Goal: Task Accomplishment & Management: Use online tool/utility

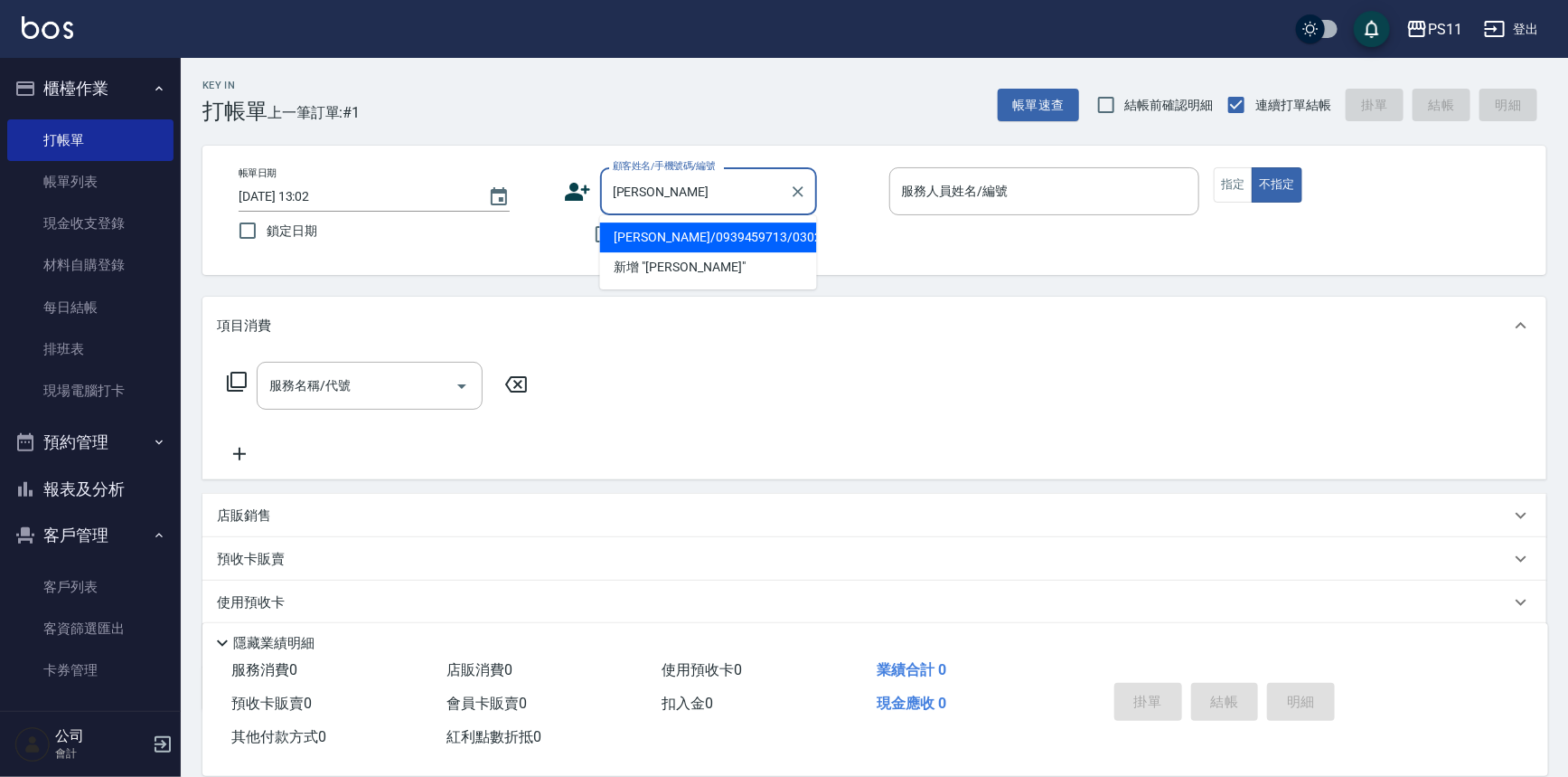
click at [750, 233] on li "[PERSON_NAME]/0939459713/0302" at bounding box center [709, 237] width 217 height 30
type input "[PERSON_NAME]/0939459713/0302"
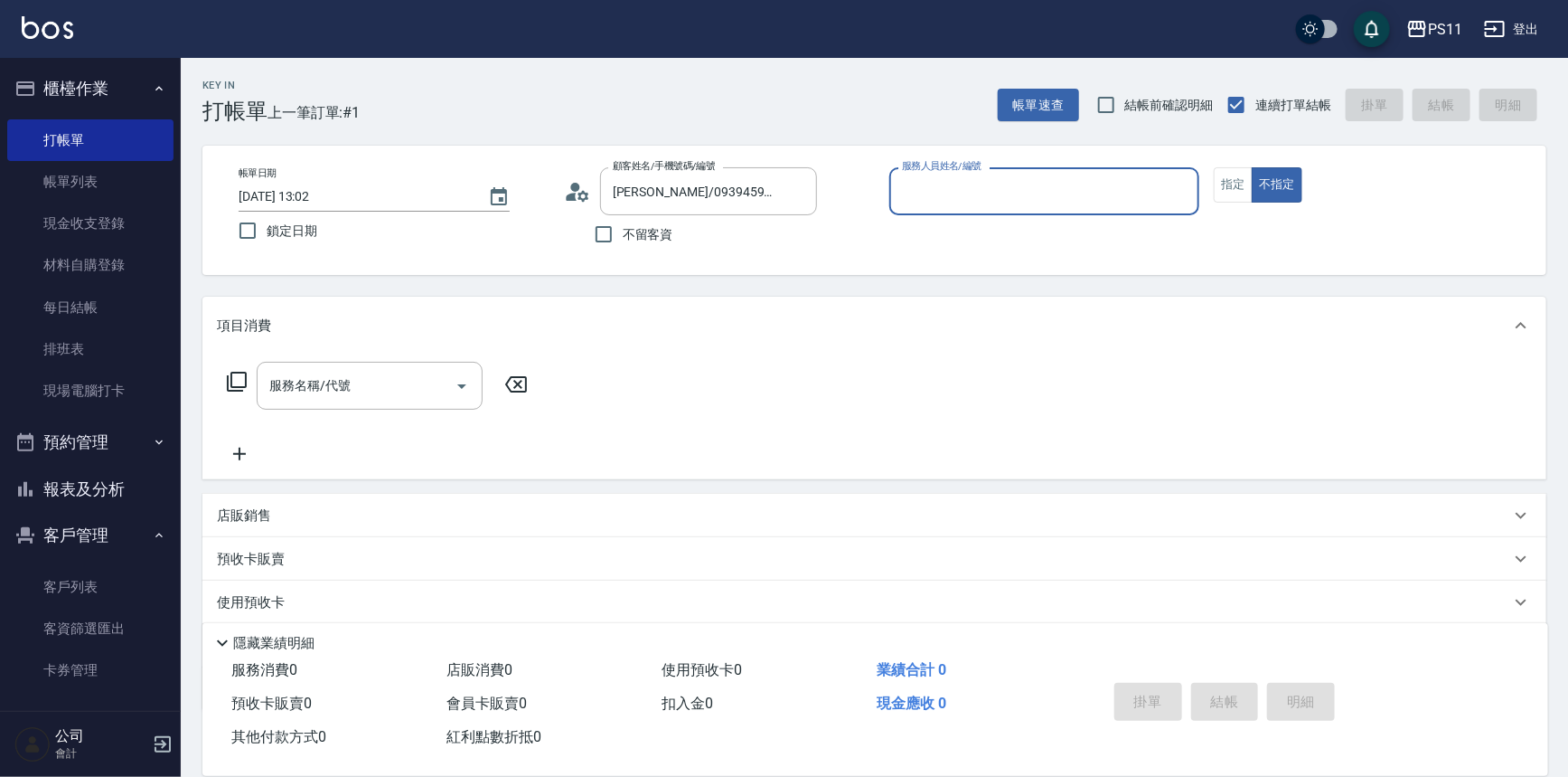
click at [1042, 200] on input "服務人員姓名/編號" at bounding box center [1044, 191] width 295 height 32
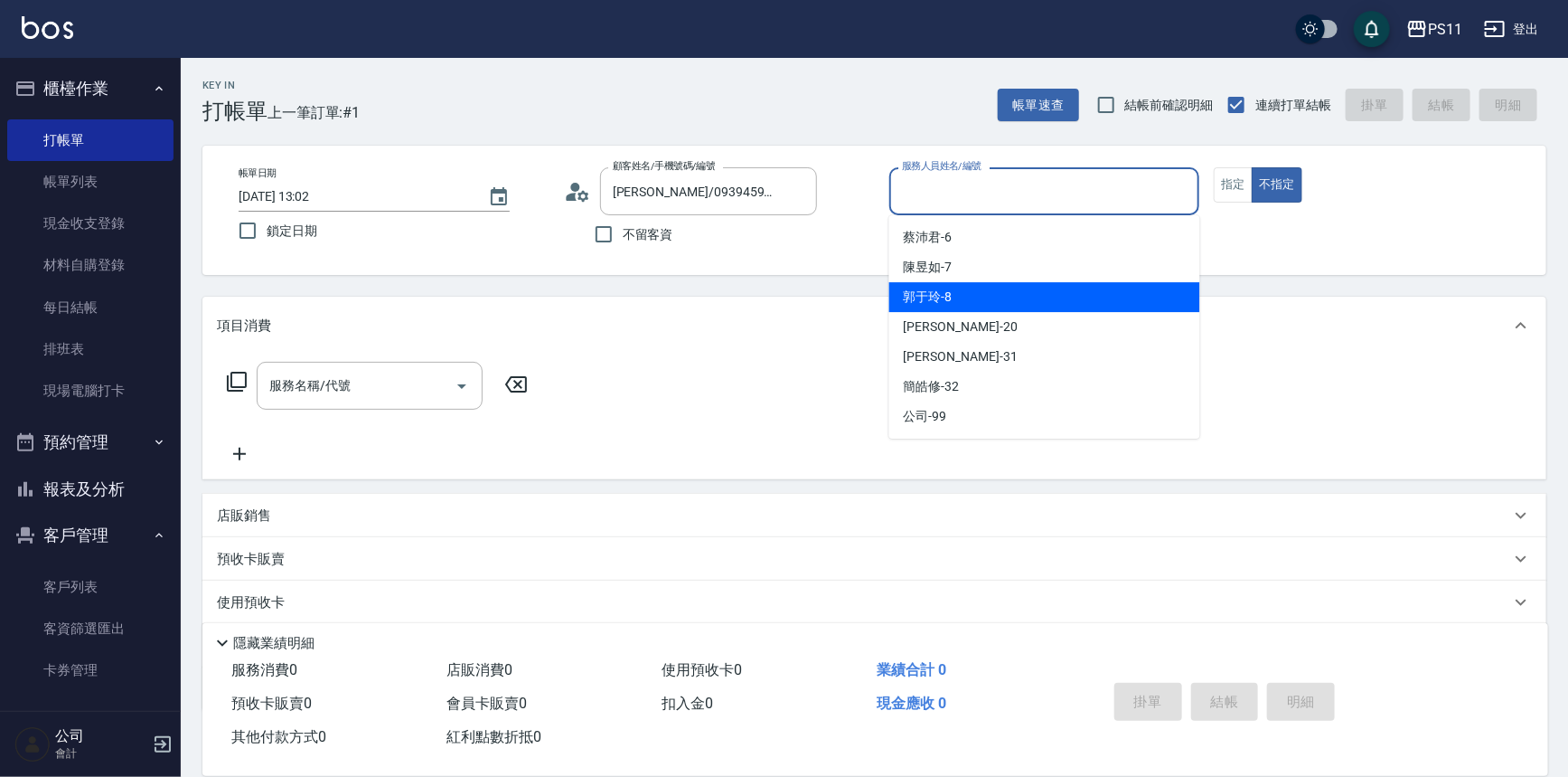
drag, startPoint x: 1030, startPoint y: 298, endPoint x: 1114, endPoint y: 253, distance: 95.3
click at [1040, 297] on div "[PERSON_NAME]-8" at bounding box center [1045, 297] width 311 height 30
type input "郭于玲-8"
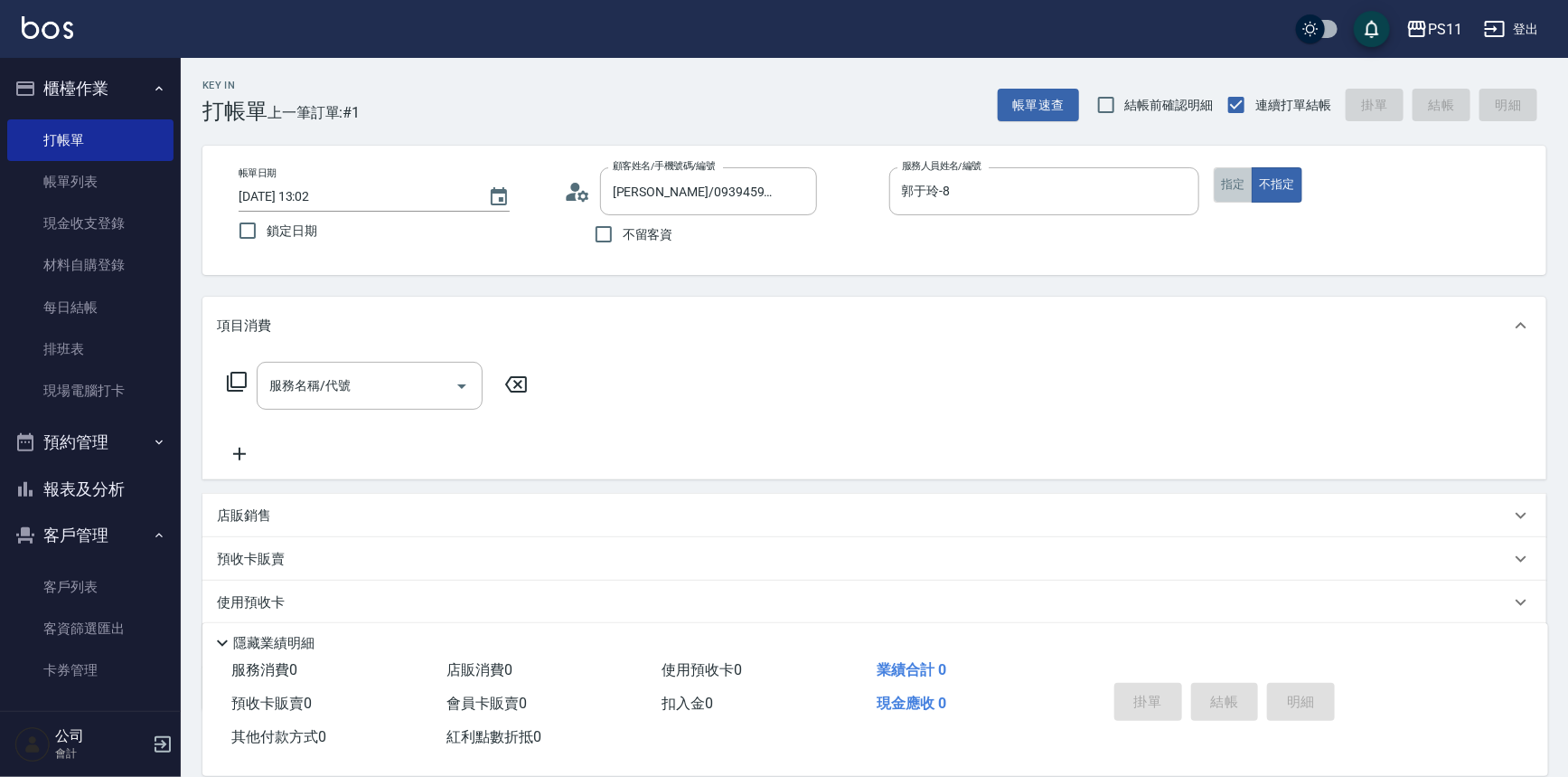
click at [1239, 181] on button "指定" at bounding box center [1233, 186] width 38 height 36
click at [237, 377] on icon at bounding box center [236, 381] width 22 height 22
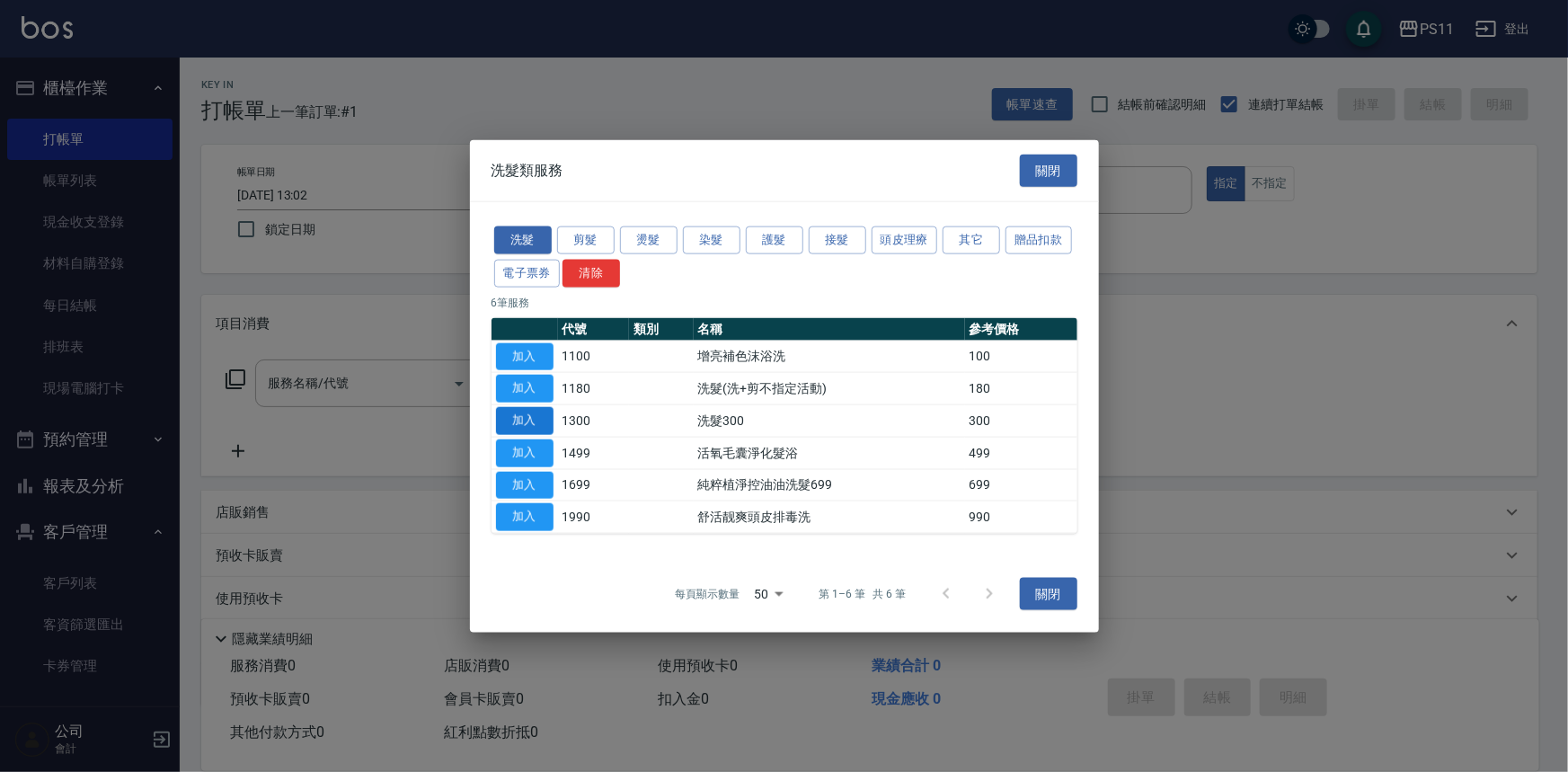
click at [524, 419] on button "加入" at bounding box center [525, 421] width 58 height 28
type input "洗髮300(1300)"
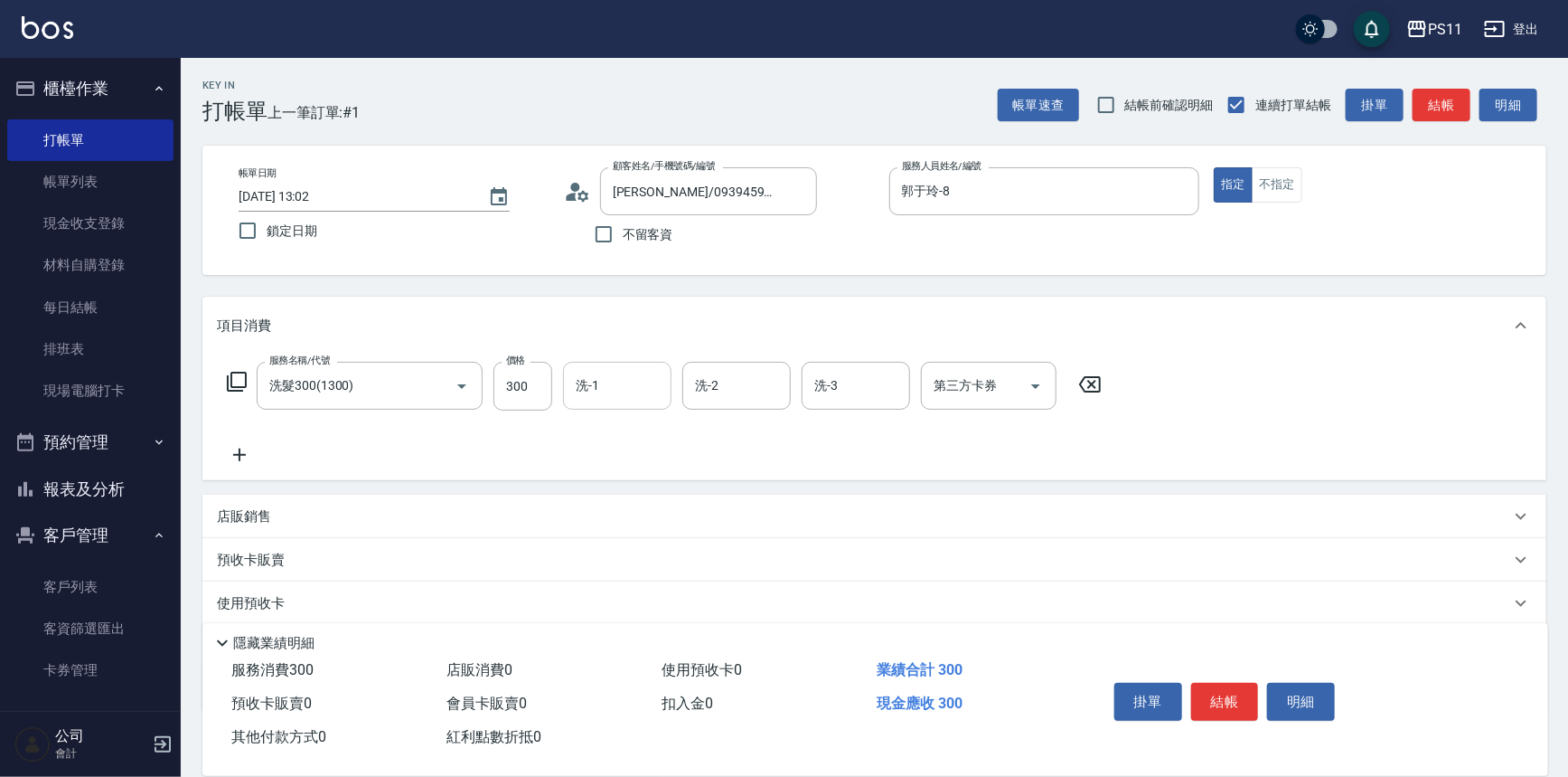
click at [599, 384] on input "洗-1" at bounding box center [617, 386] width 92 height 32
type input "[PERSON_NAME]-20"
click at [220, 446] on icon at bounding box center [240, 455] width 45 height 22
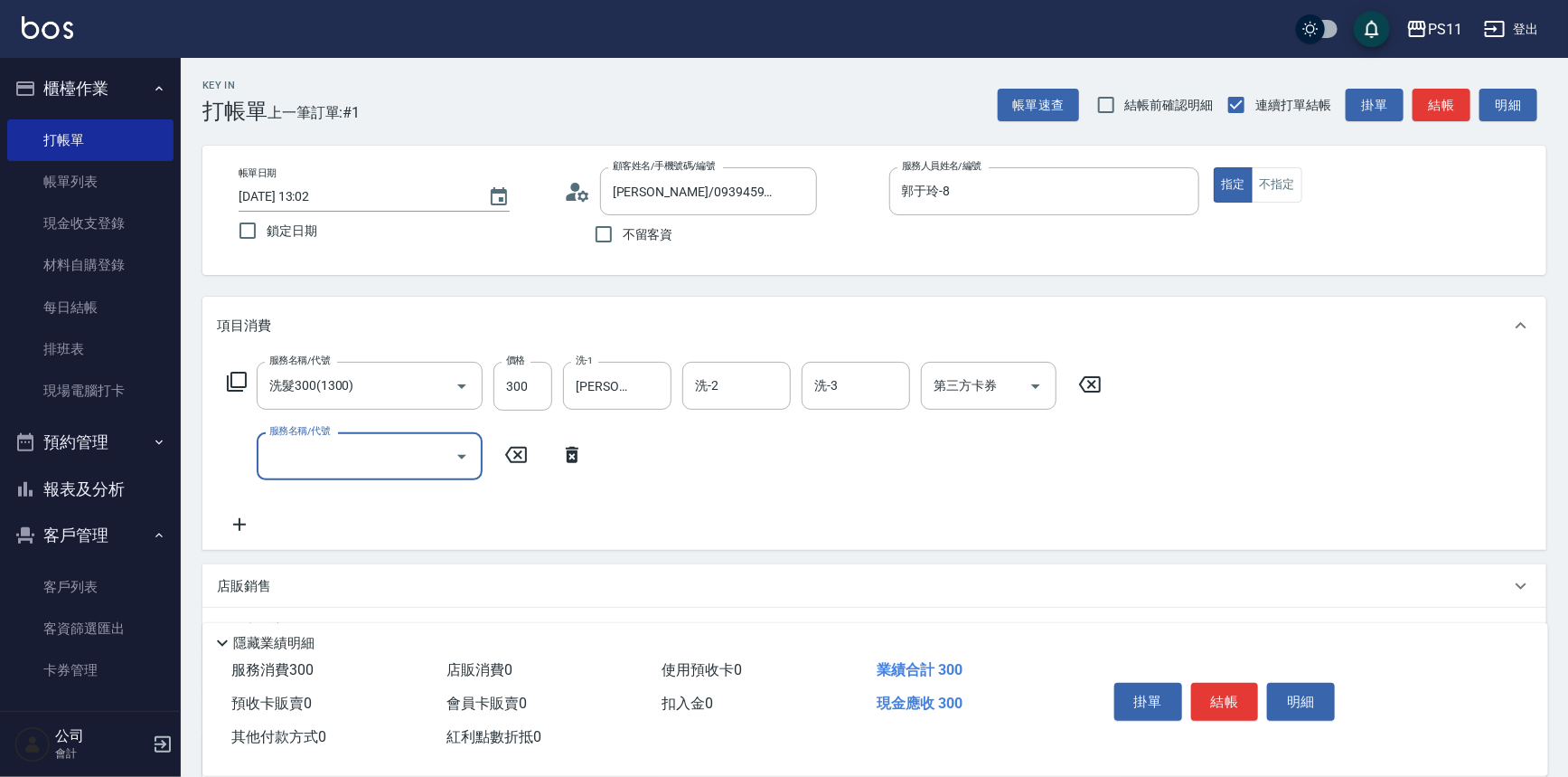
click at [349, 456] on input "服務名稱/代號" at bounding box center [356, 456] width 183 height 32
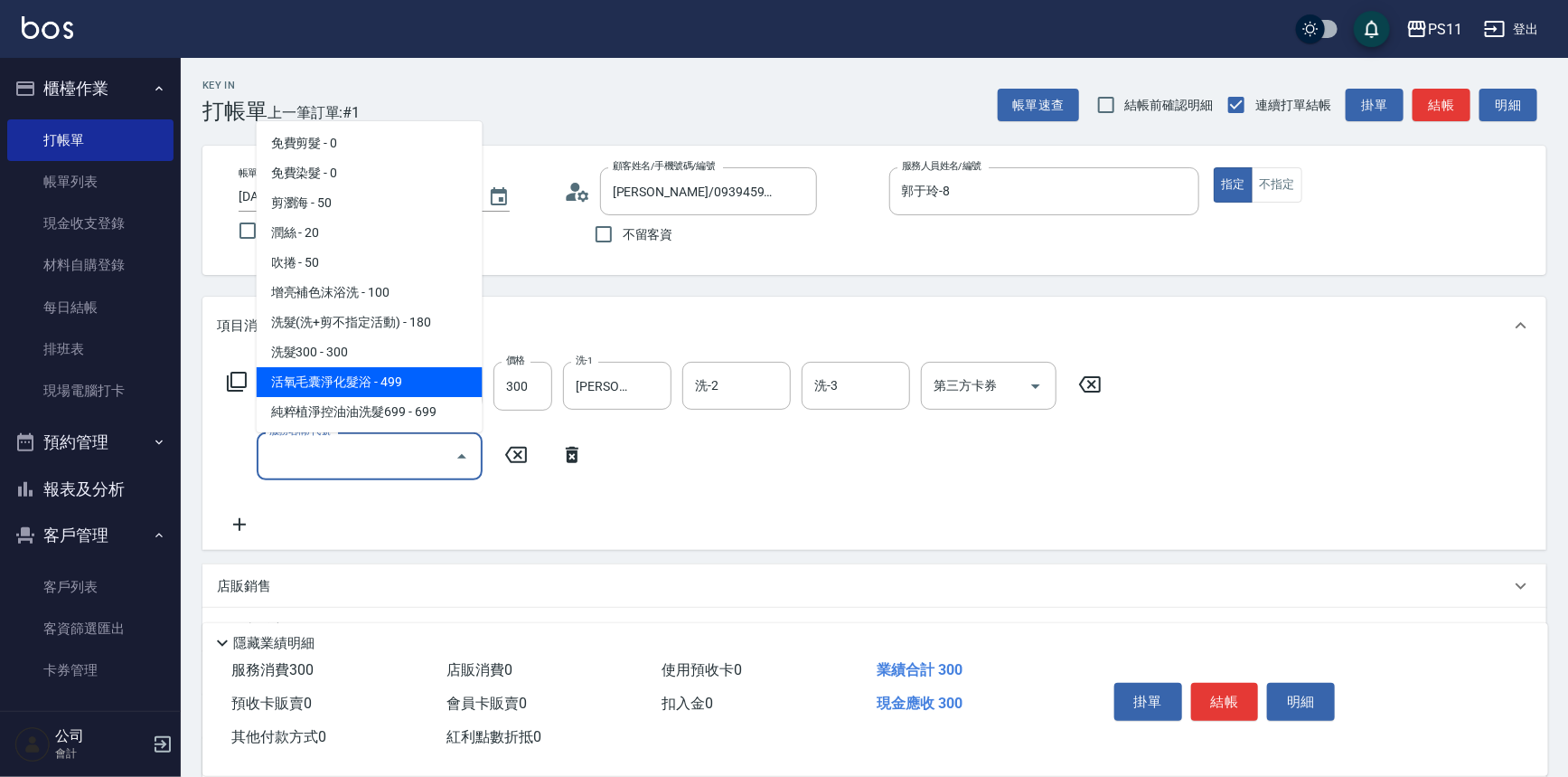
scroll to position [328, 0]
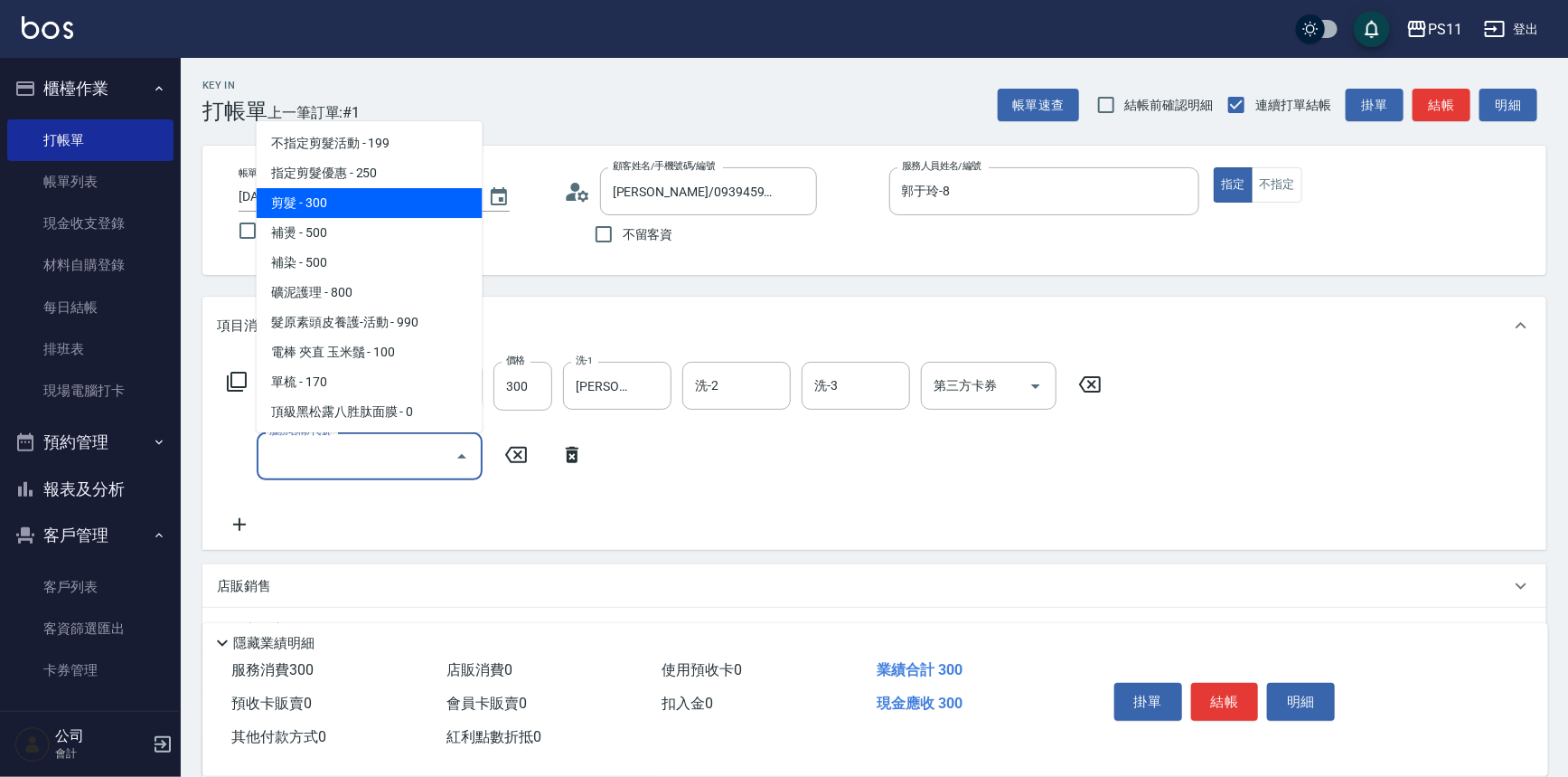
click at [370, 191] on span "剪髮 - 300" at bounding box center [369, 203] width 226 height 30
type input "剪髮(2300)"
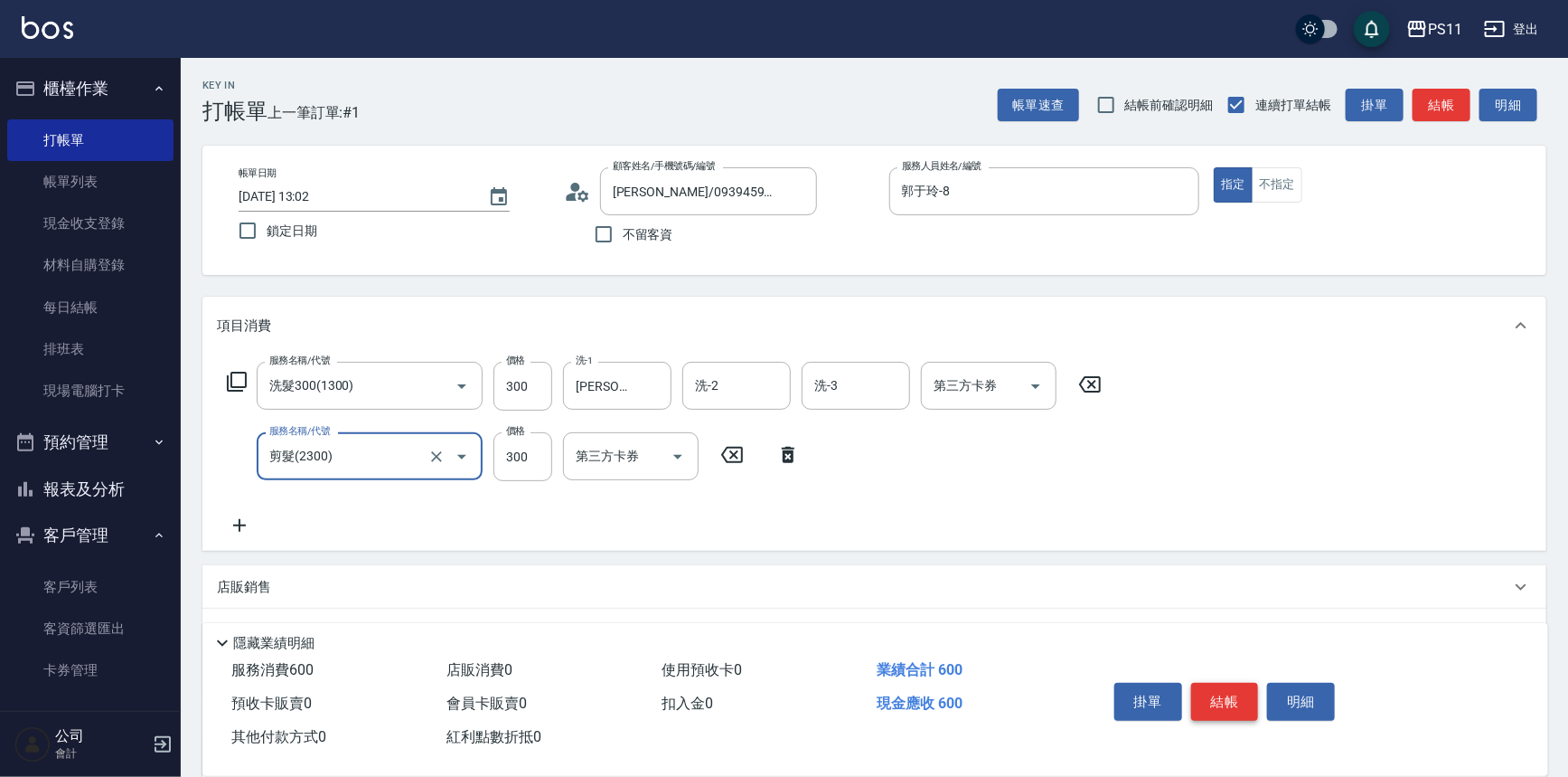
click at [1210, 702] on button "結帳" at bounding box center [1225, 702] width 67 height 38
click at [1210, 702] on div "掛單 結帳 明細" at bounding box center [1225, 704] width 236 height 57
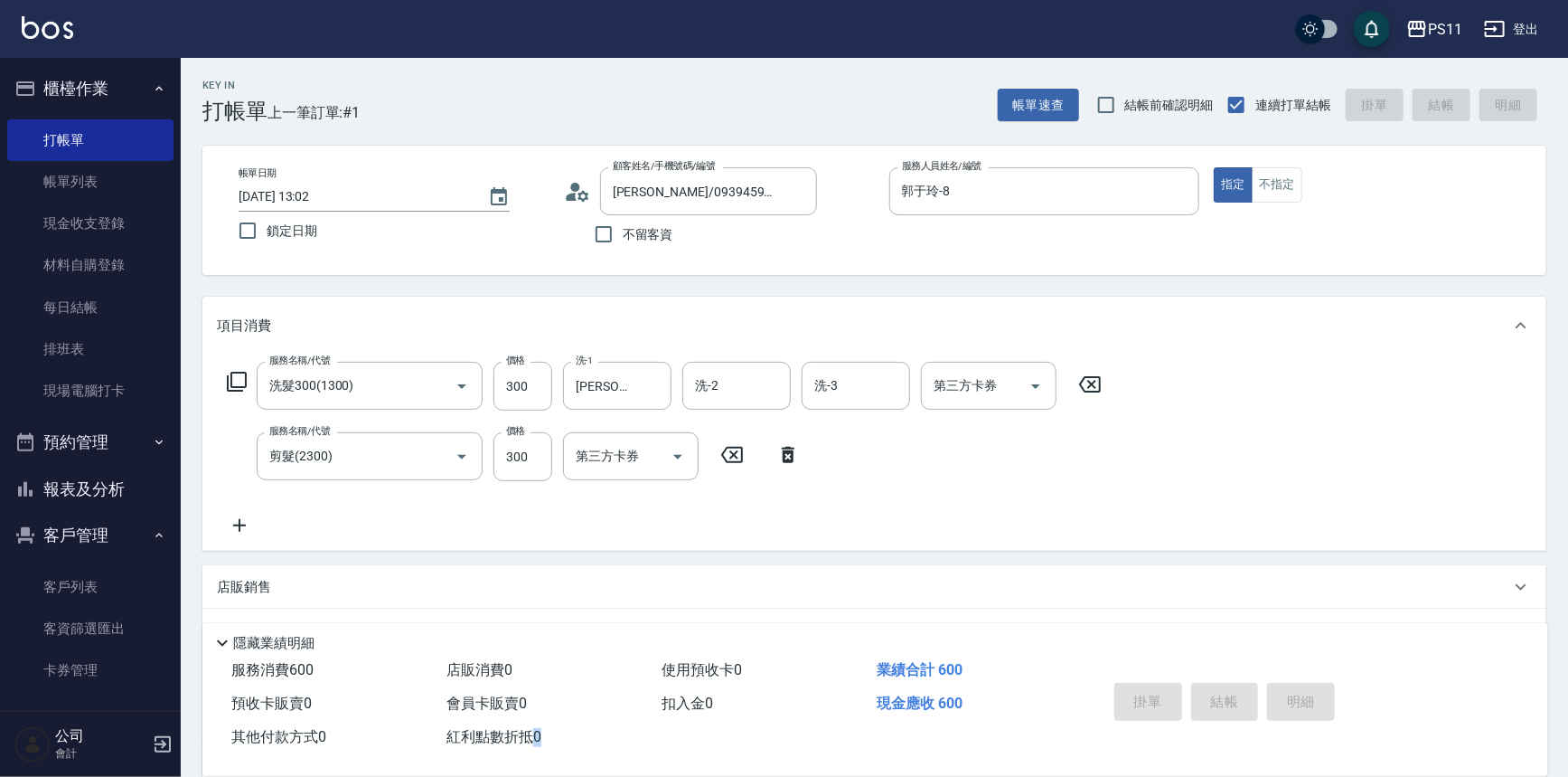
type input "[DATE] 14:49"
